Goal: Information Seeking & Learning: Find specific fact

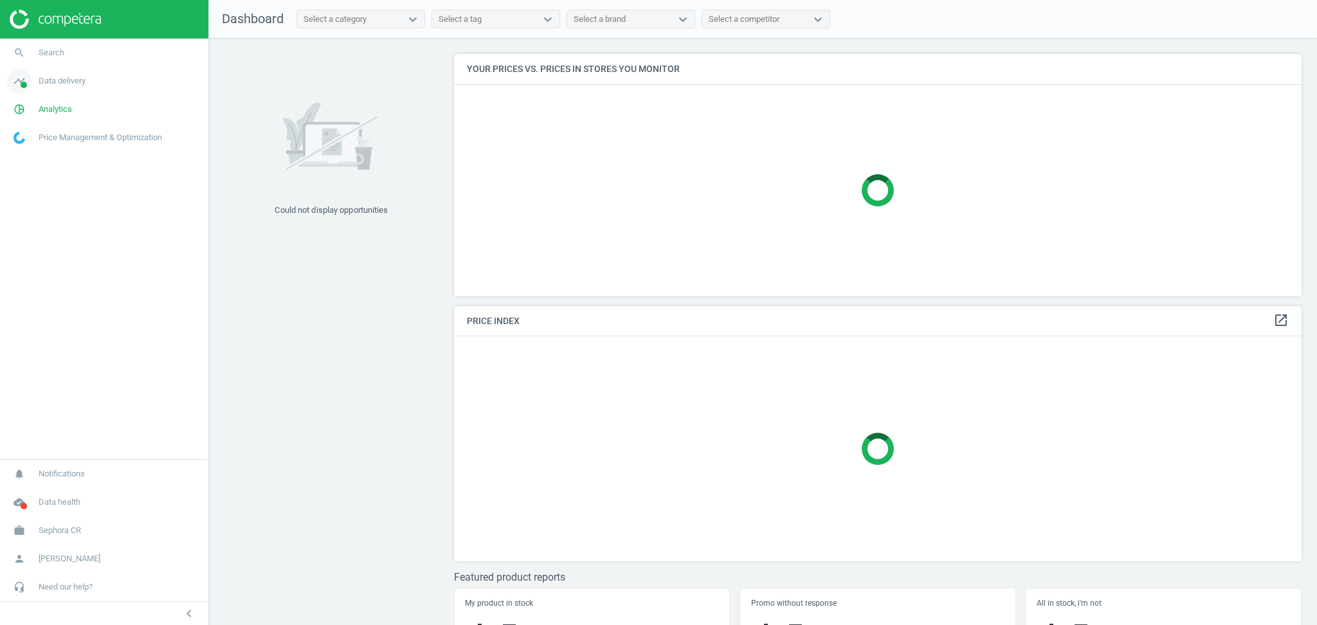
scroll to position [332, 860]
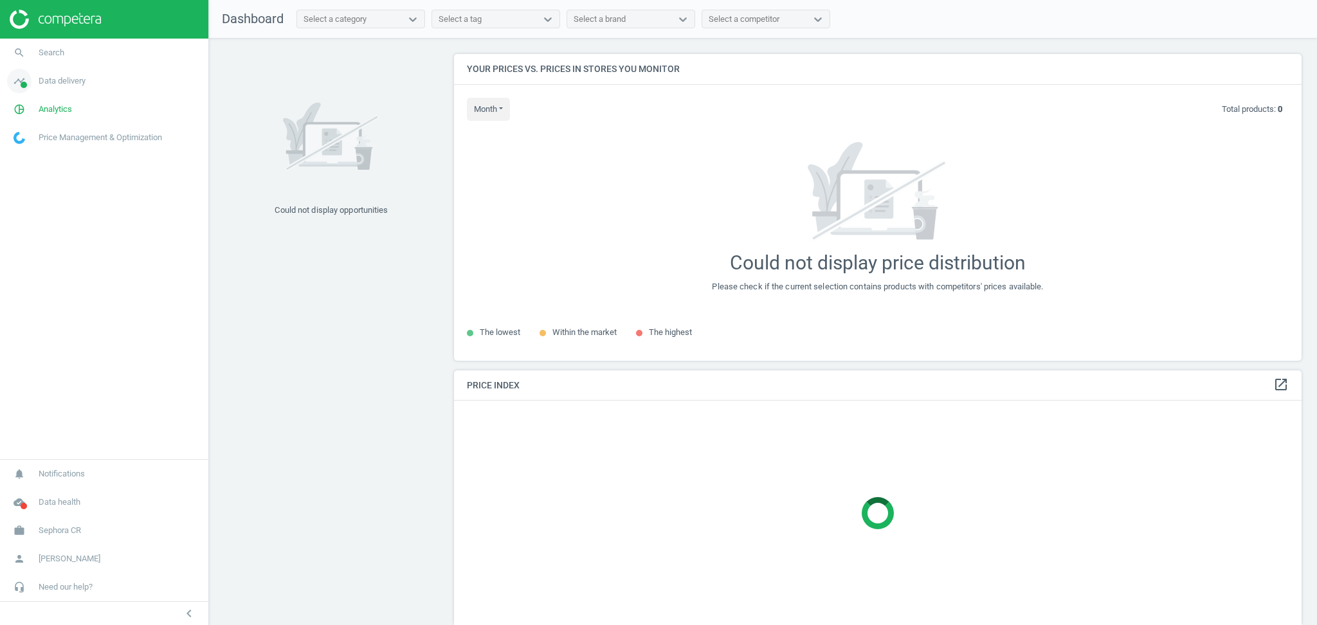
click at [71, 81] on span "Data delivery" at bounding box center [62, 81] width 47 height 12
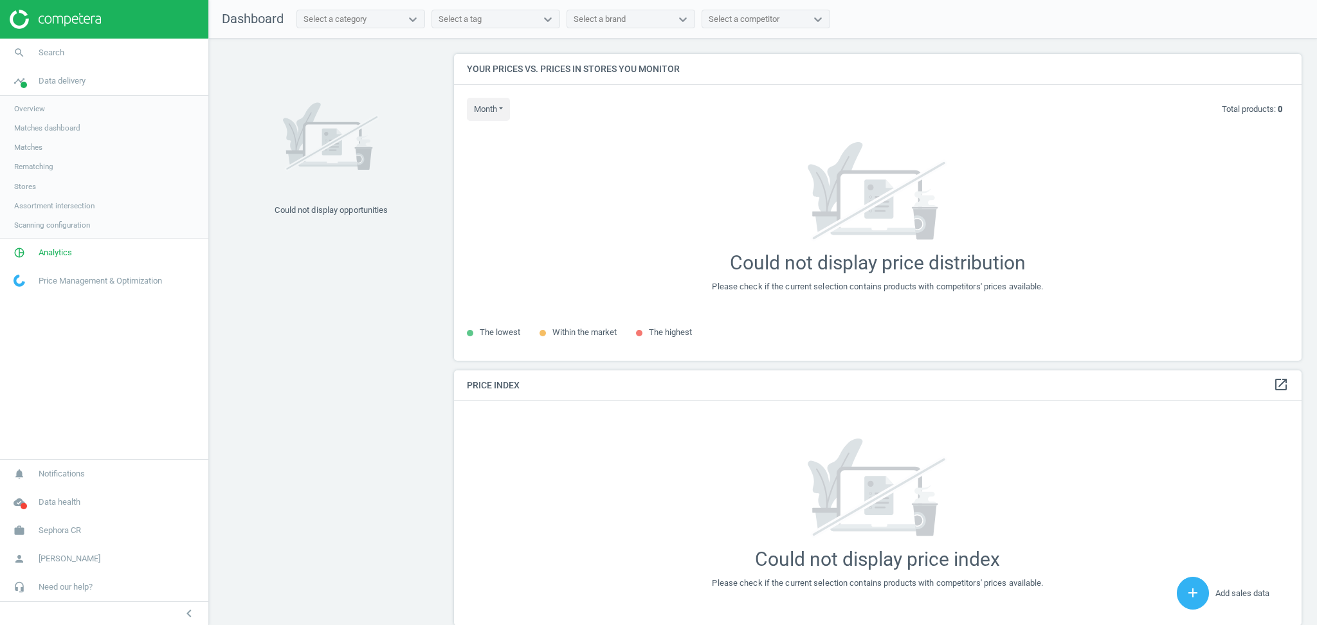
click at [39, 187] on link "Stores" at bounding box center [104, 186] width 208 height 19
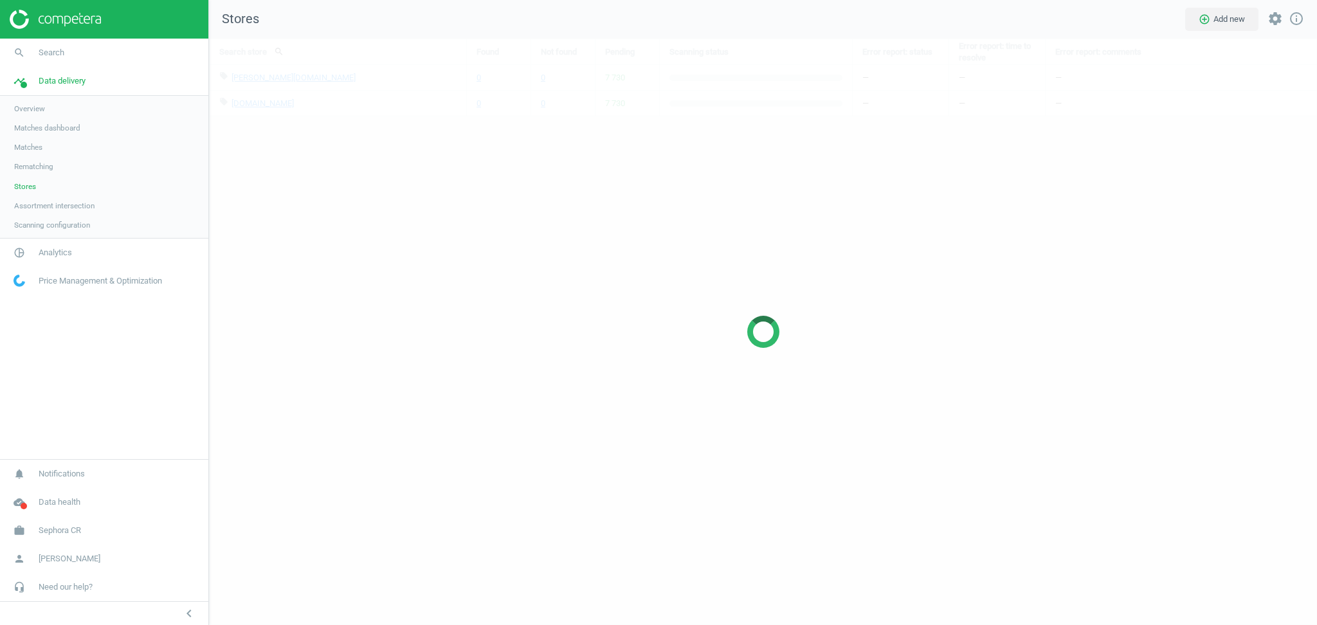
scroll to position [613, 1134]
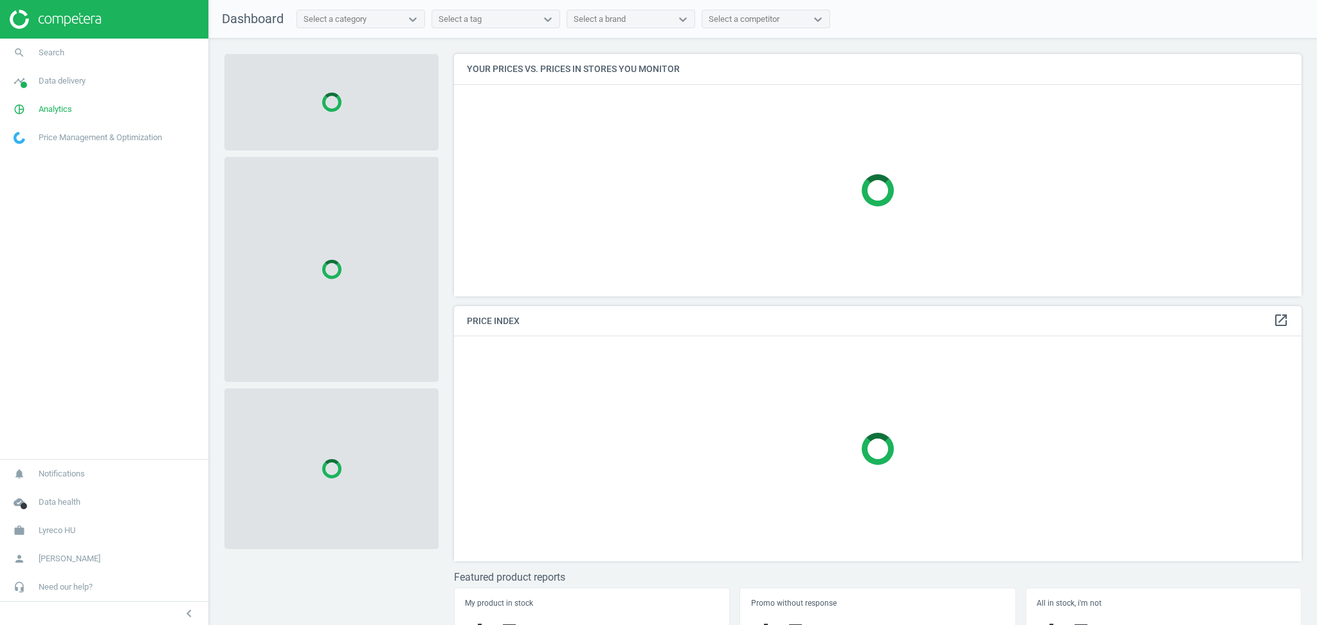
scroll to position [269, 860]
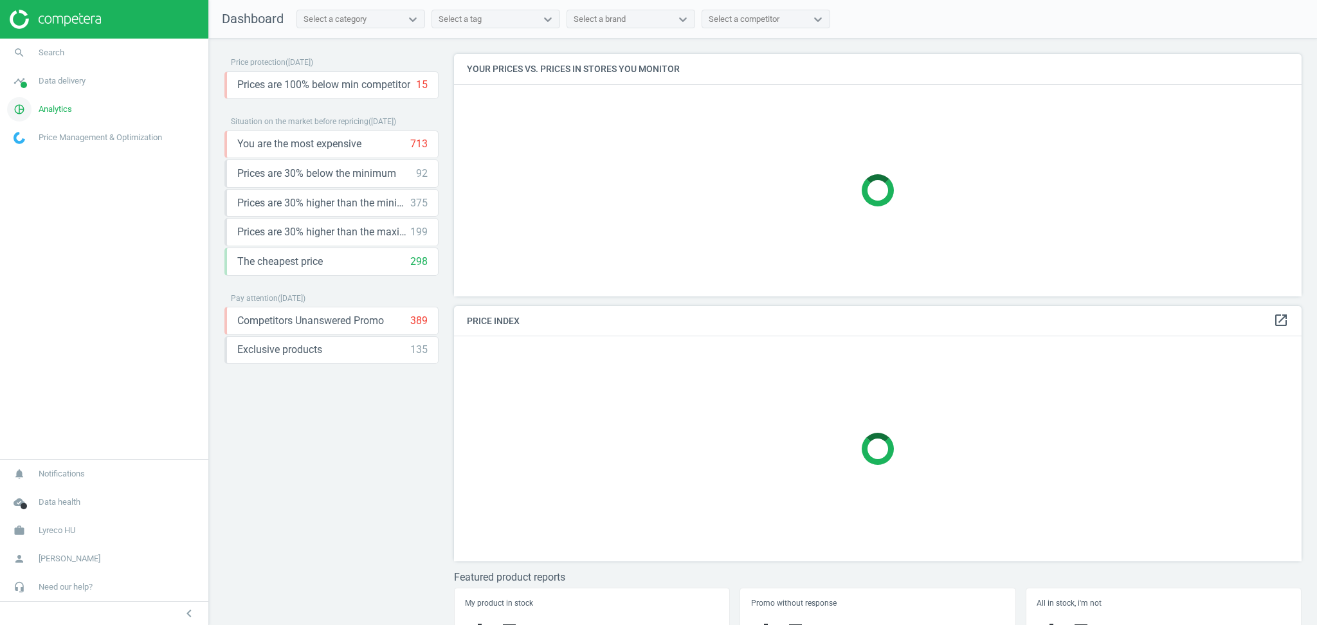
click at [71, 108] on link "pie_chart_outlined Analytics" at bounding box center [104, 109] width 208 height 28
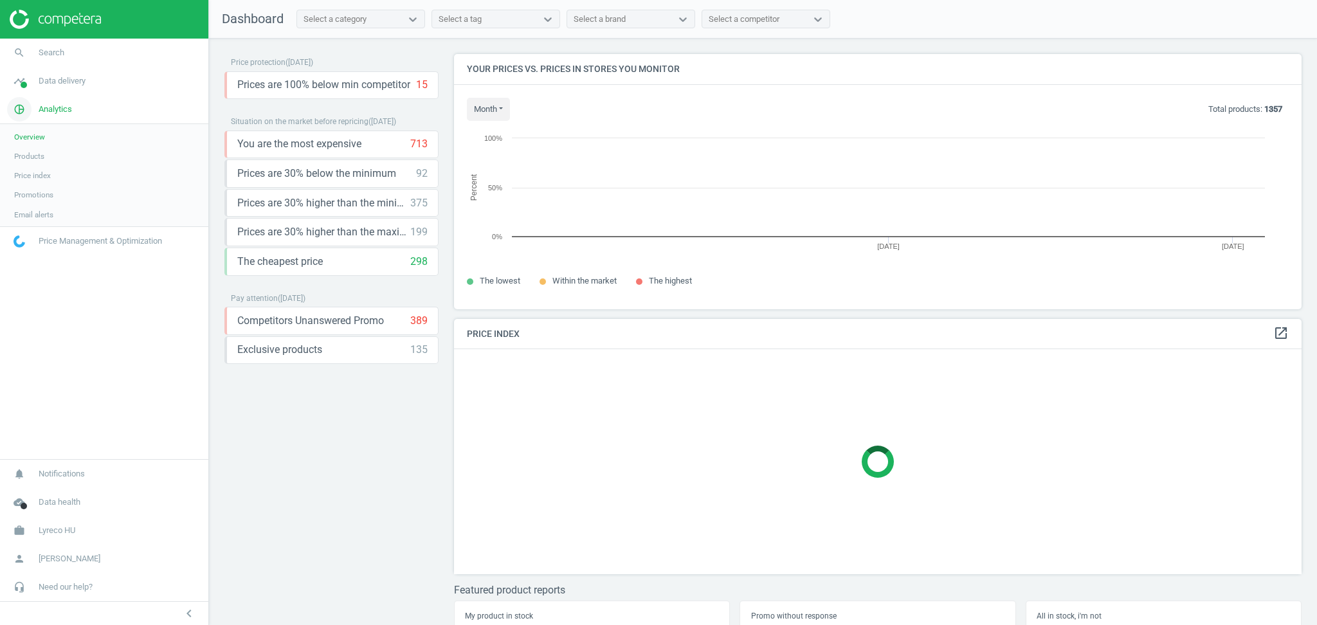
scroll to position [281, 860]
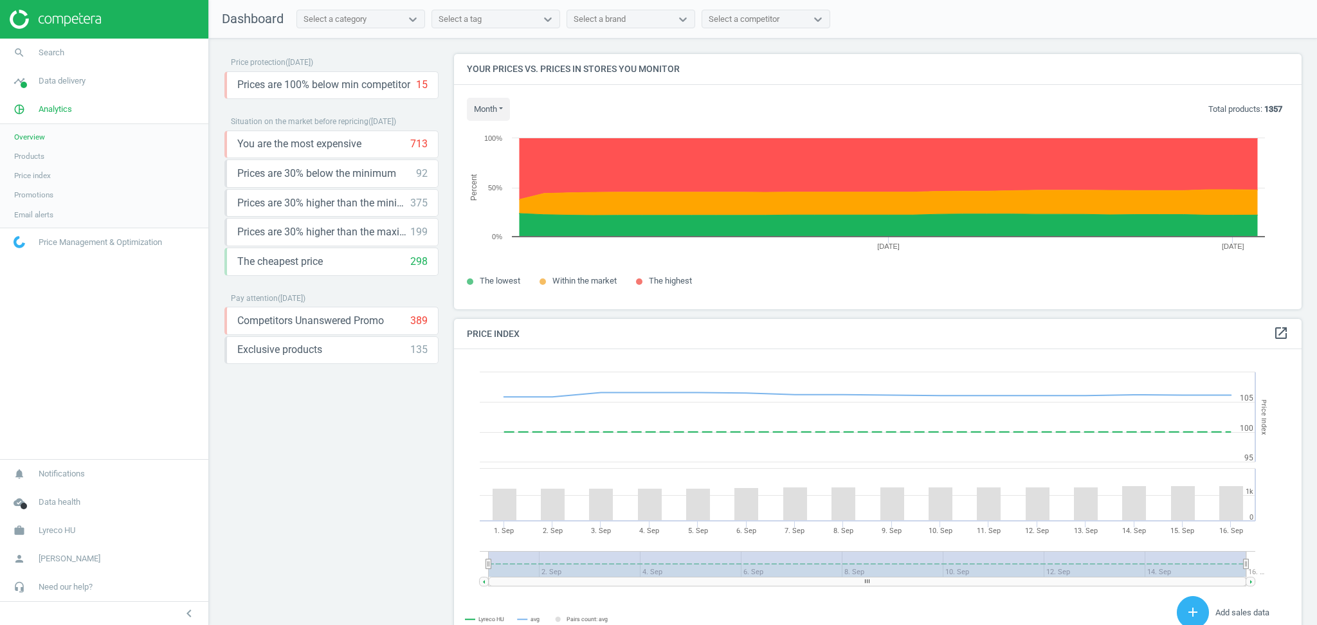
click at [39, 156] on span "Products" at bounding box center [29, 156] width 30 height 10
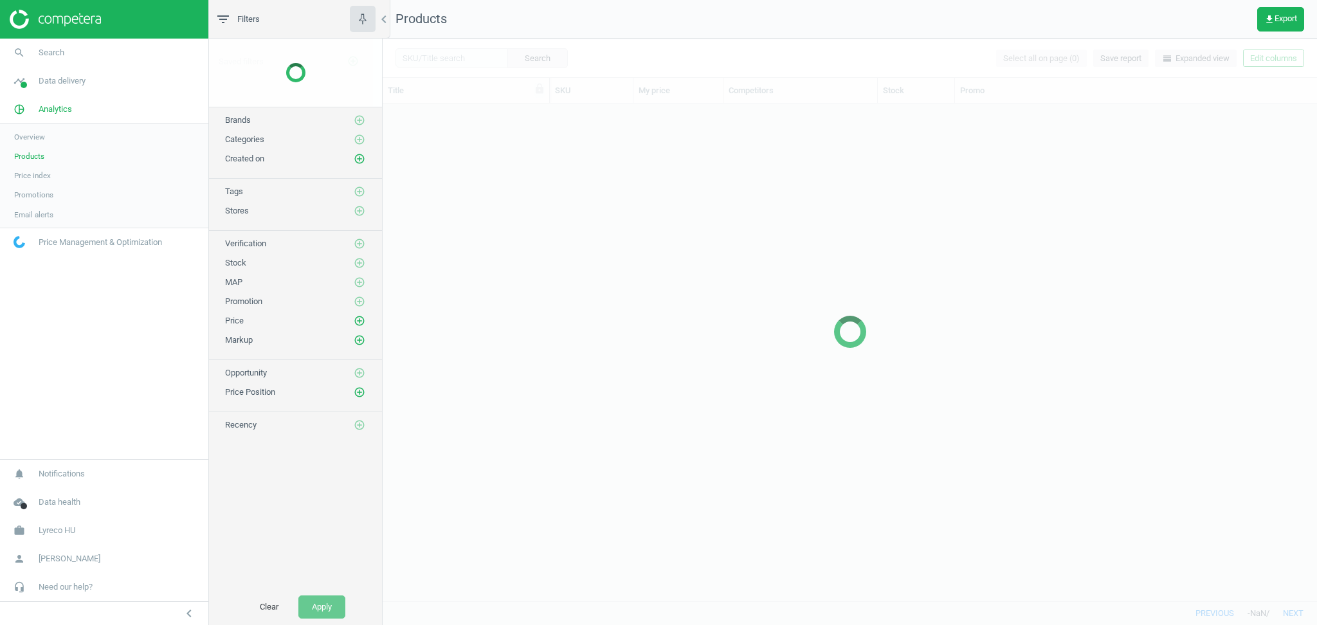
scroll to position [485, 921]
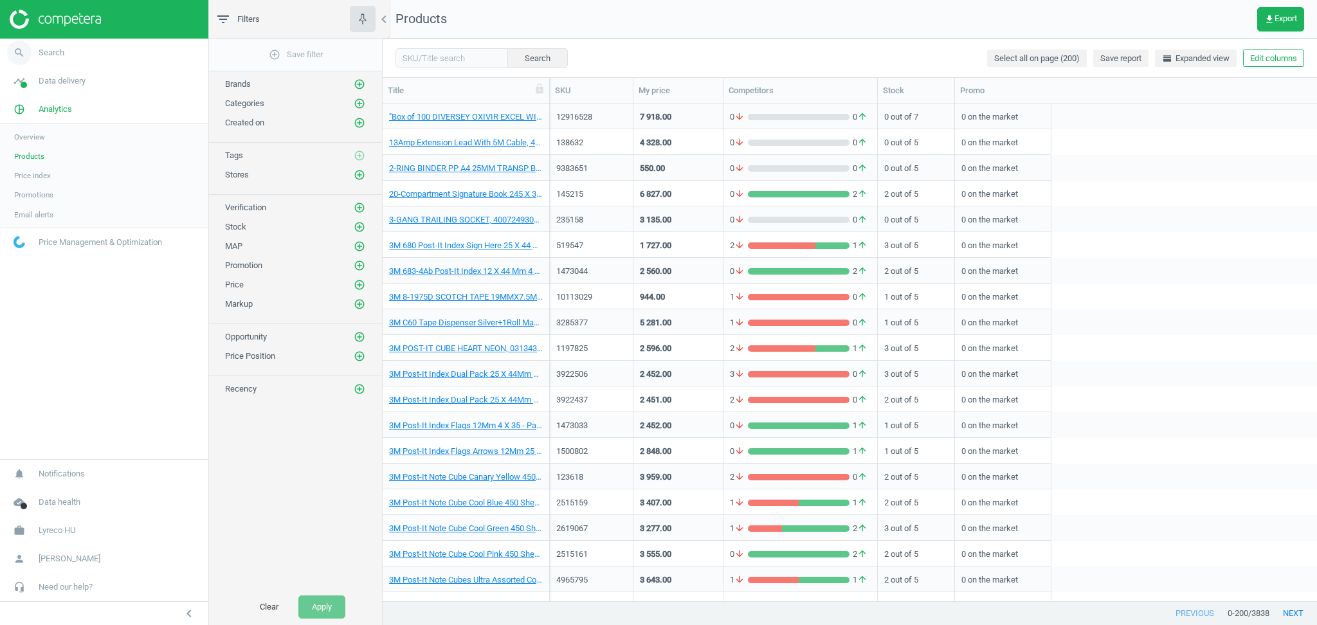
click at [105, 51] on link "search Search" at bounding box center [104, 53] width 208 height 28
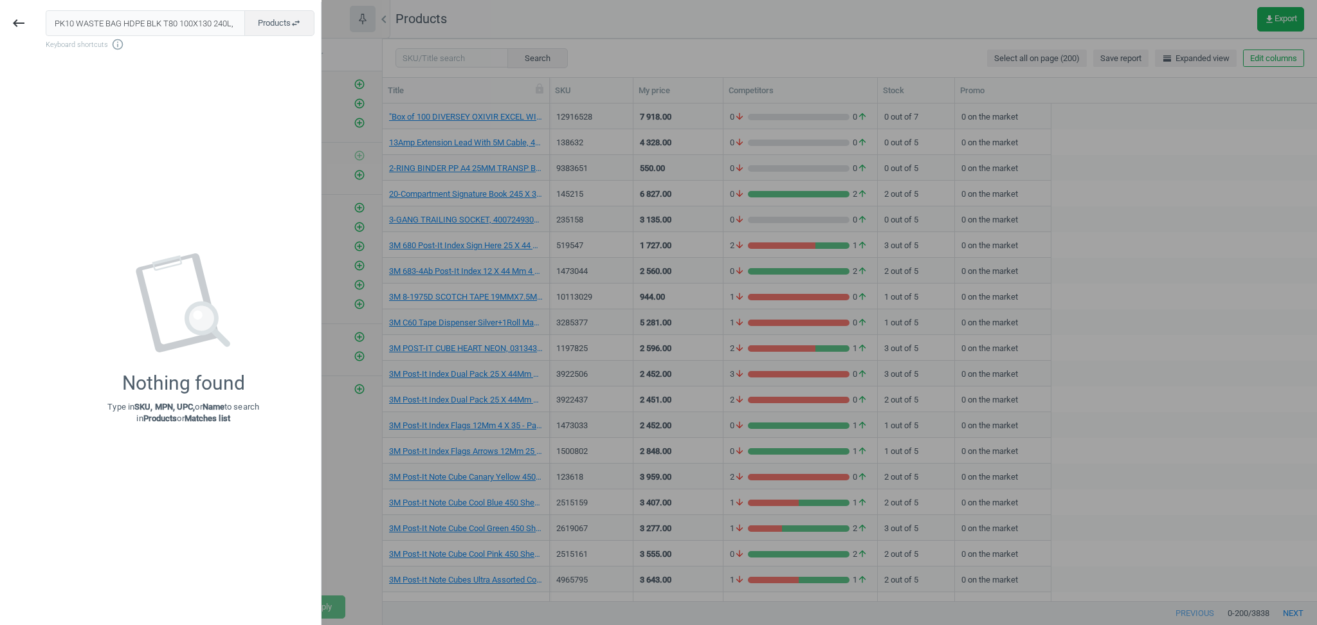
scroll to position [0, 6]
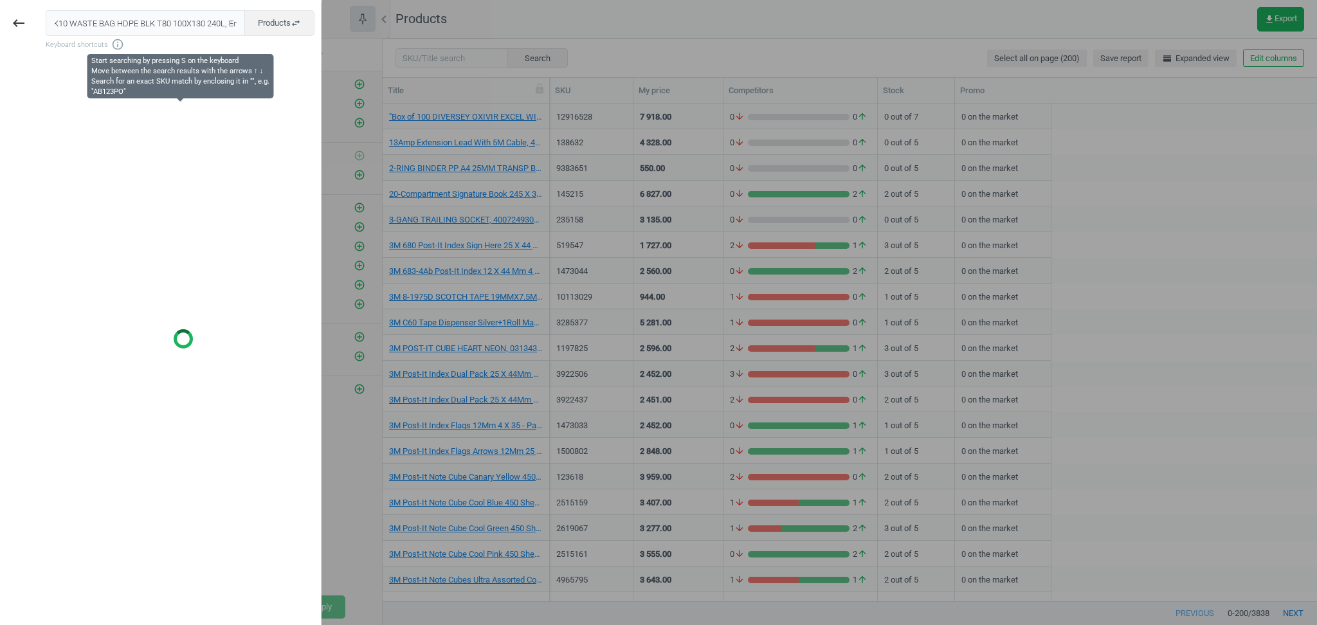
type input "PK10 WASTE BAG HDPE BLK T80 100X130 240L, Empty"
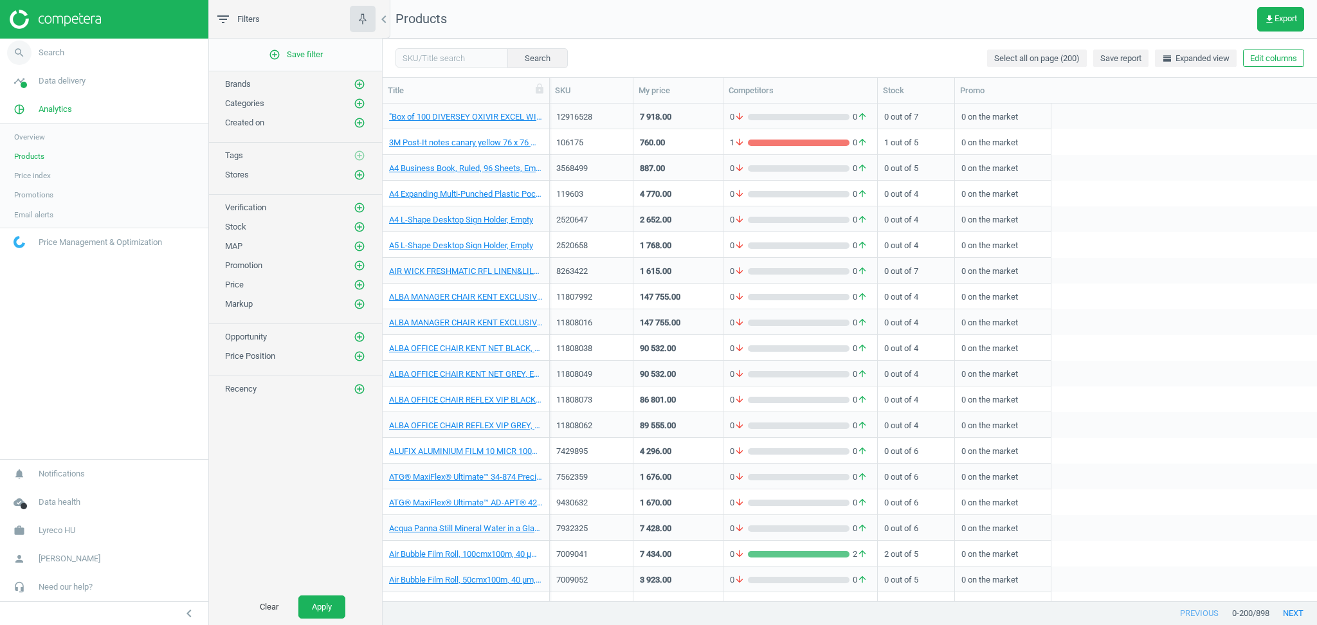
click at [46, 52] on span "Search" at bounding box center [52, 53] width 26 height 12
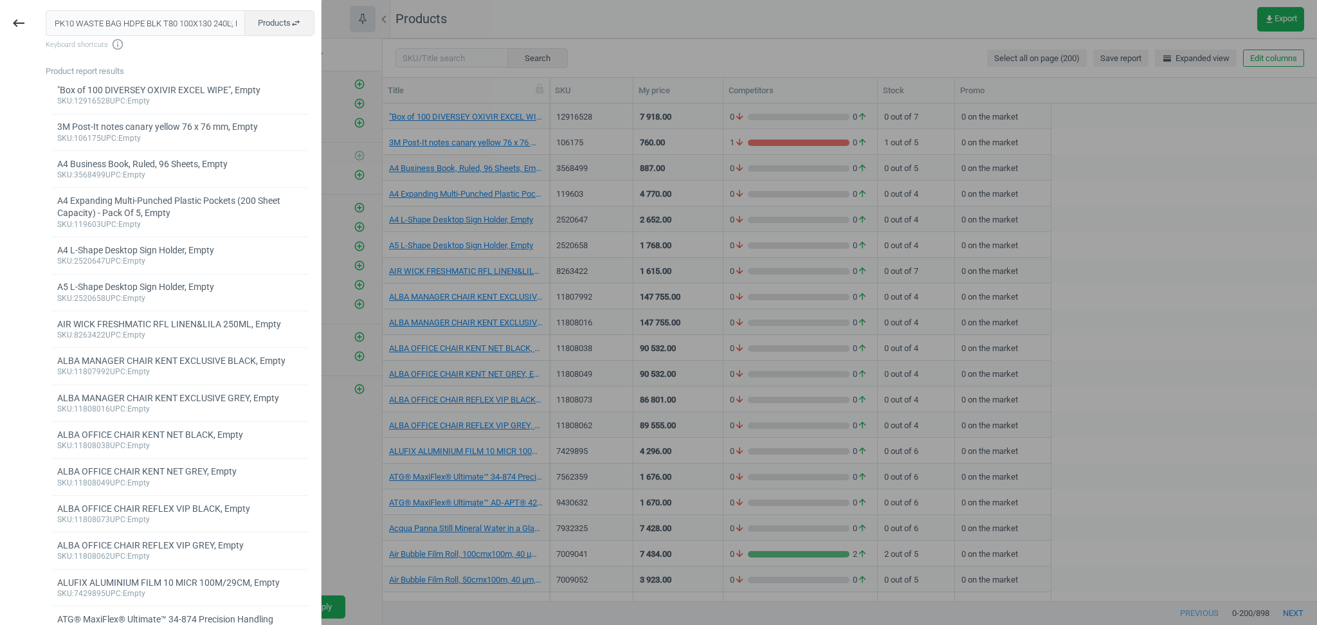
scroll to position [0, 19]
click at [127, 24] on input "PK10 WASTE BAG HDPE BLK T80 100X130 240L, Empty" at bounding box center [146, 23] width 200 height 26
click at [150, 24] on input "PK10 WASTE BAG HDPE BLK T80 100X130 240L, Empty" at bounding box center [146, 23] width 200 height 26
drag, startPoint x: 197, startPoint y: 24, endPoint x: 251, endPoint y: 30, distance: 53.7
click at [251, 30] on div "PK10 WASTE BAG HDPE BLK T80 100X130 240L, Empty close Products swap_horiz" at bounding box center [180, 23] width 269 height 26
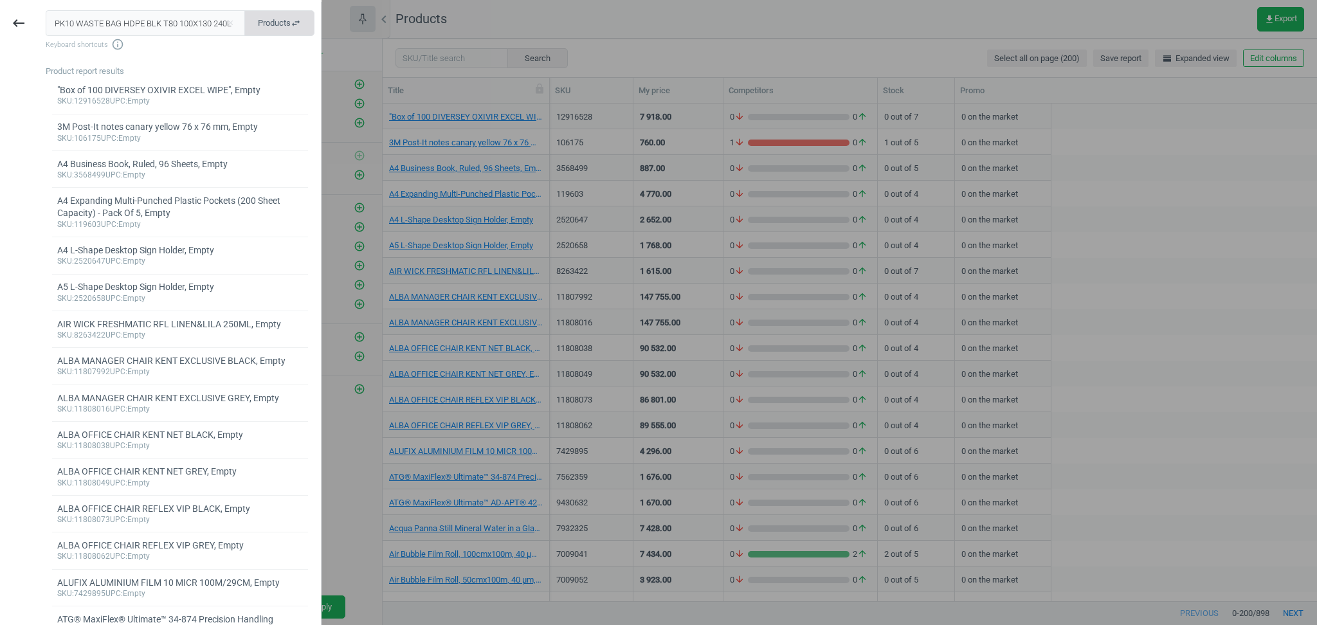
scroll to position [0, 0]
type input "PK10 WASTE BAG HDPE BLK T80 100X130 240L"
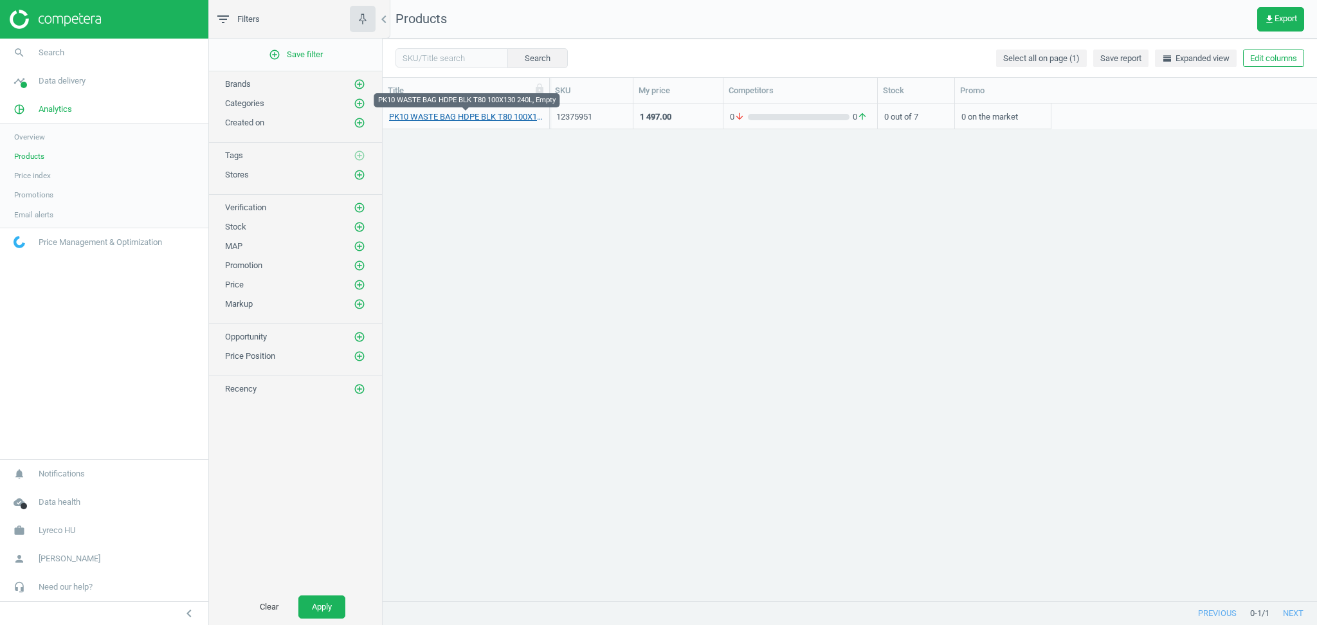
click at [482, 118] on link "PK10 WASTE BAG HDPE BLK T80 100X130 240L, Empty" at bounding box center [466, 117] width 154 height 12
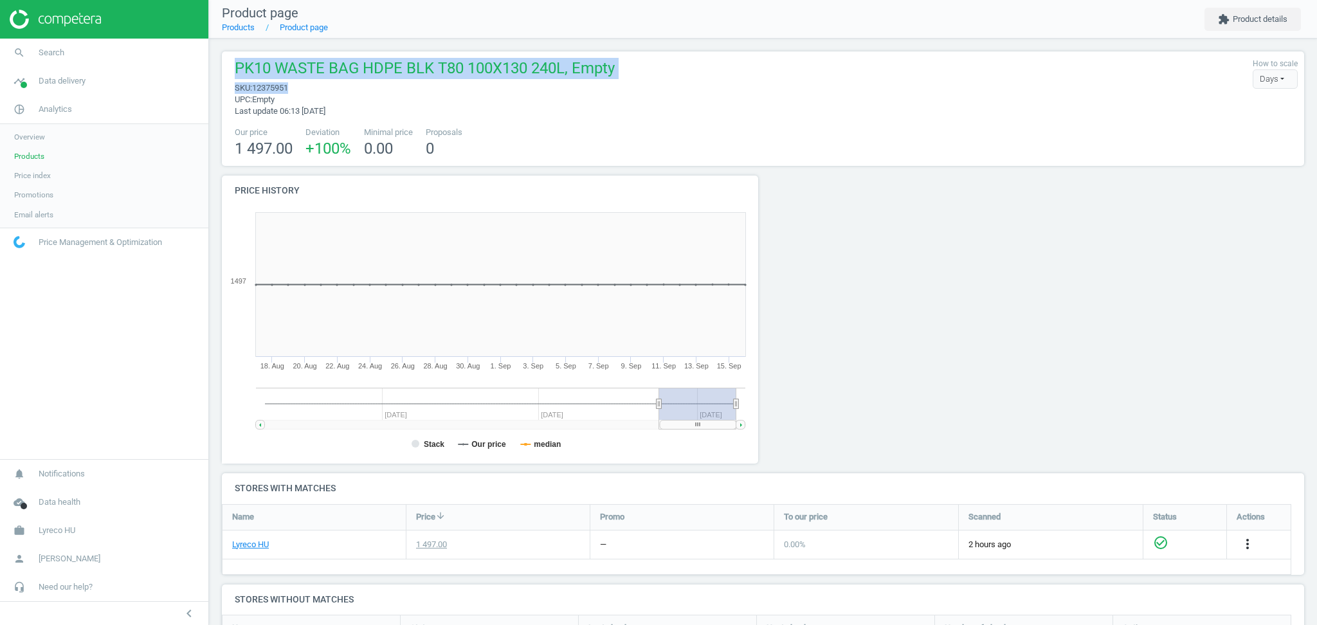
drag, startPoint x: 230, startPoint y: 64, endPoint x: 289, endPoint y: 83, distance: 62.0
click at [289, 83] on div "PK10 WASTE BAG HDPE BLK T80 100X130 240L, Empty sku : 12375951 upc : Empty Last…" at bounding box center [421, 87] width 386 height 59
copy div "PK10 WASTE BAG HDPE BLK T80 100X130 240L, Empty sku : 12375951"
